Goal: Task Accomplishment & Management: Use online tool/utility

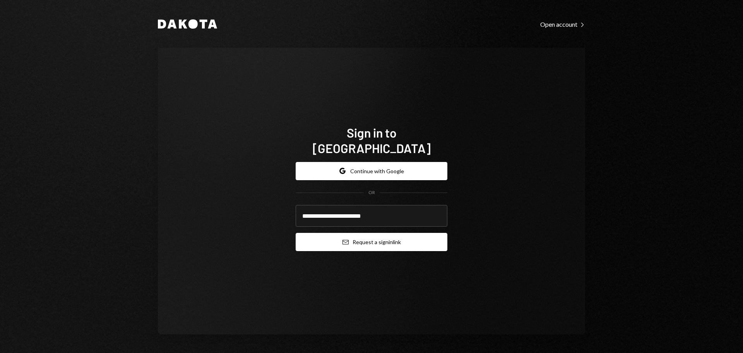
click at [362, 236] on button "Email Request a sign in link" at bounding box center [372, 242] width 152 height 18
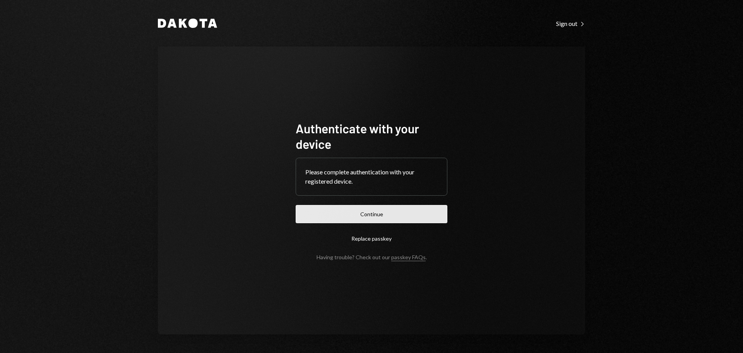
click at [394, 216] on button "Continue" at bounding box center [372, 214] width 152 height 18
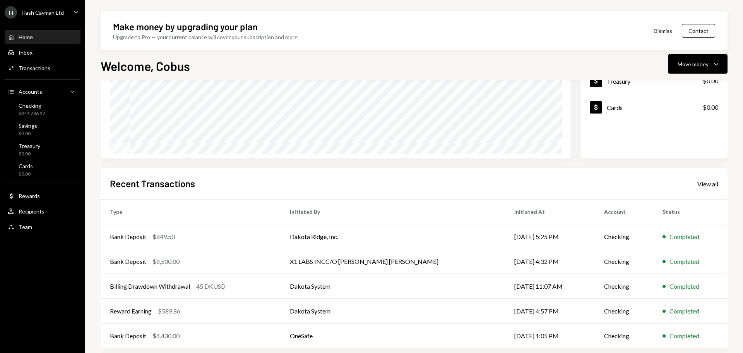
scroll to position [114, 0]
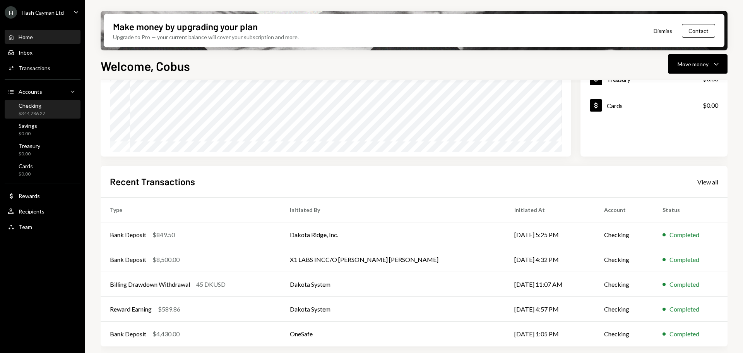
click at [41, 110] on div "Checking $344,786.27" at bounding box center [32, 109] width 27 height 15
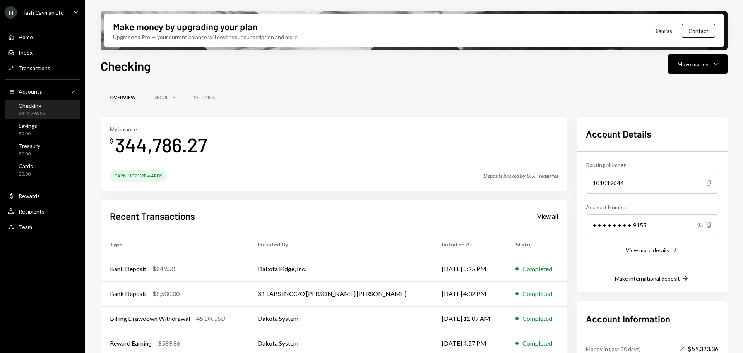
click at [553, 216] on div "View all" at bounding box center [547, 216] width 21 height 8
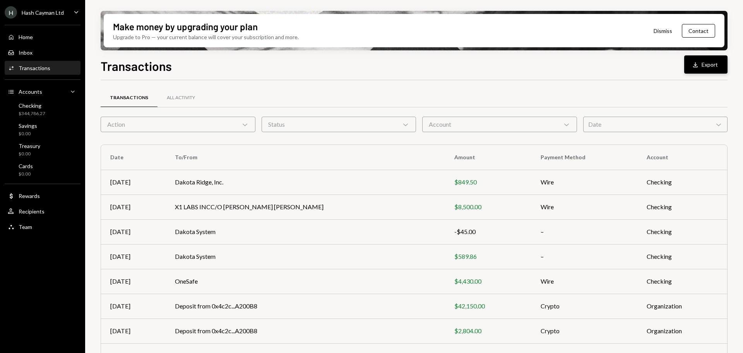
click at [706, 65] on button "Download Export" at bounding box center [706, 64] width 43 height 18
click at [455, 184] on div "$849.50" at bounding box center [488, 181] width 67 height 9
